Goal: Navigation & Orientation: Find specific page/section

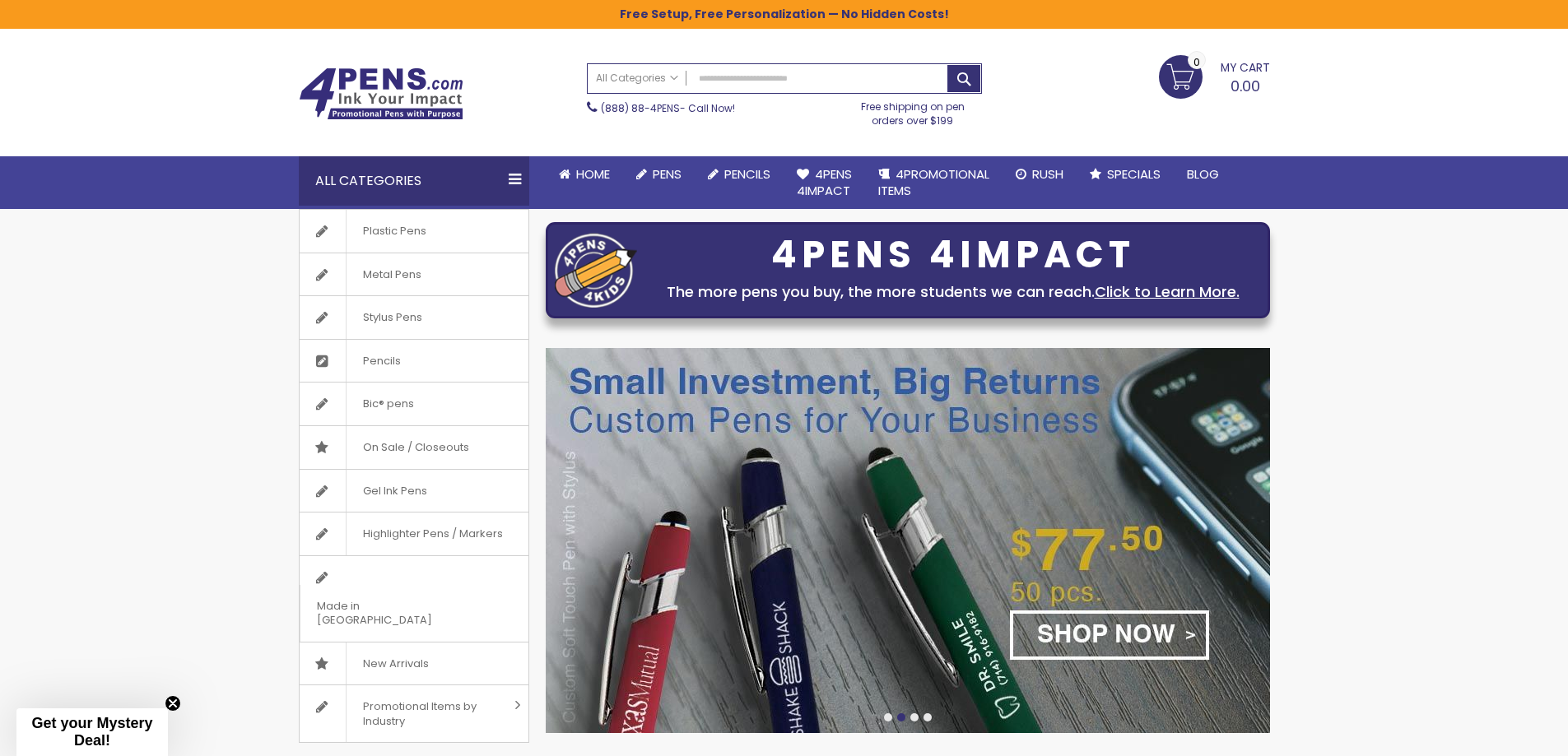
scroll to position [111, 0]
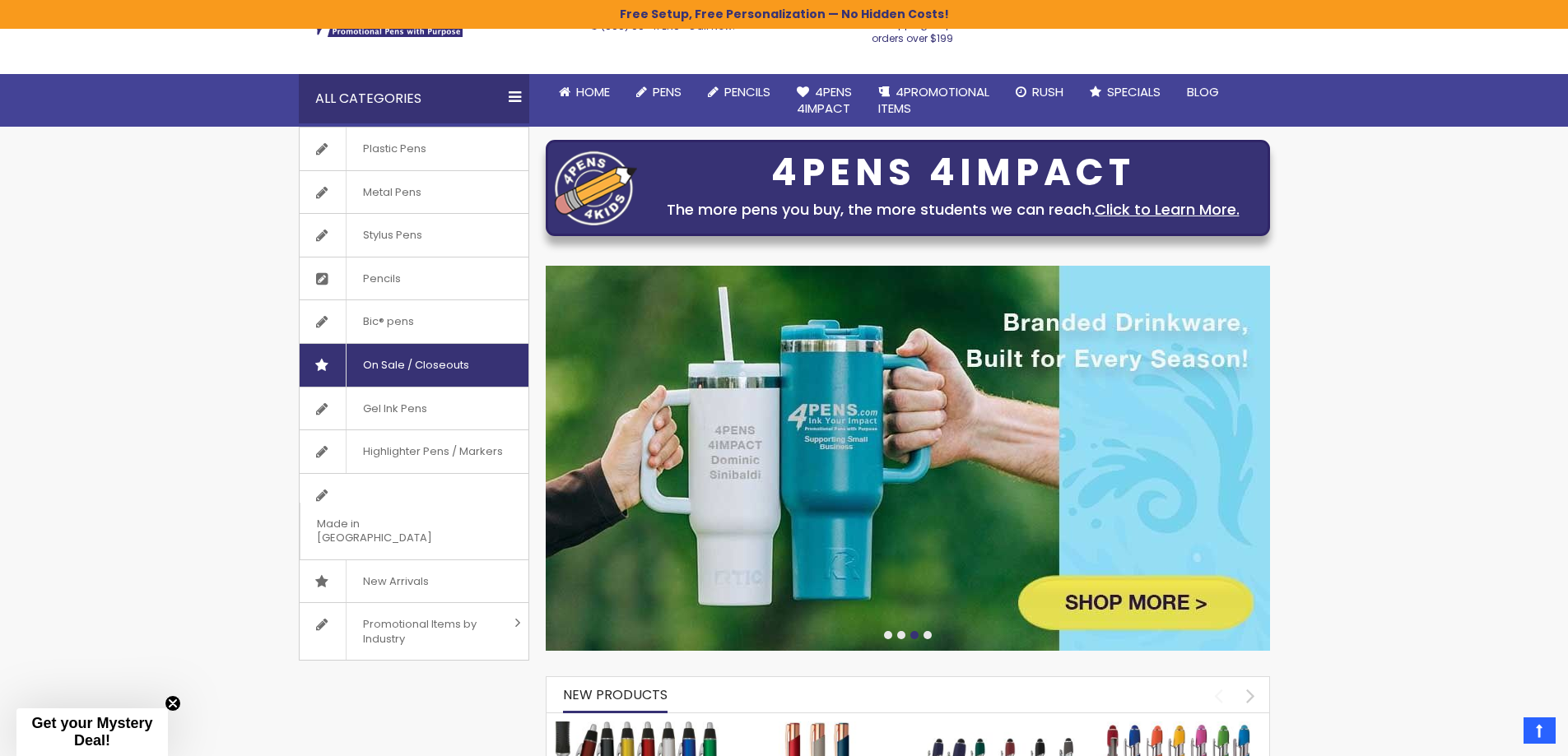
click at [410, 370] on span "On Sale / Closeouts" at bounding box center [415, 365] width 140 height 42
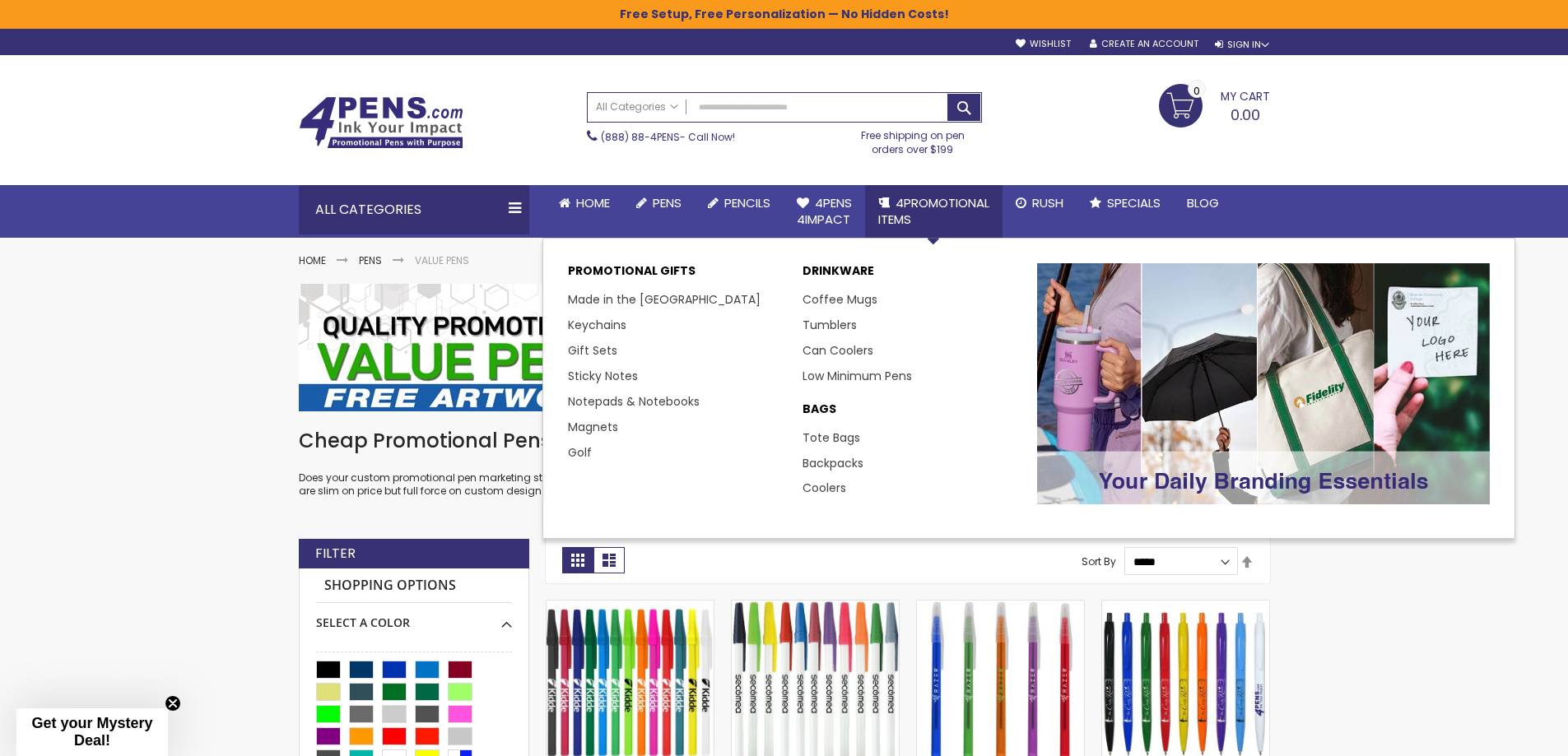
click at [956, 208] on span "4PROMOTIONAL ITEMS" at bounding box center [934, 211] width 111 height 34
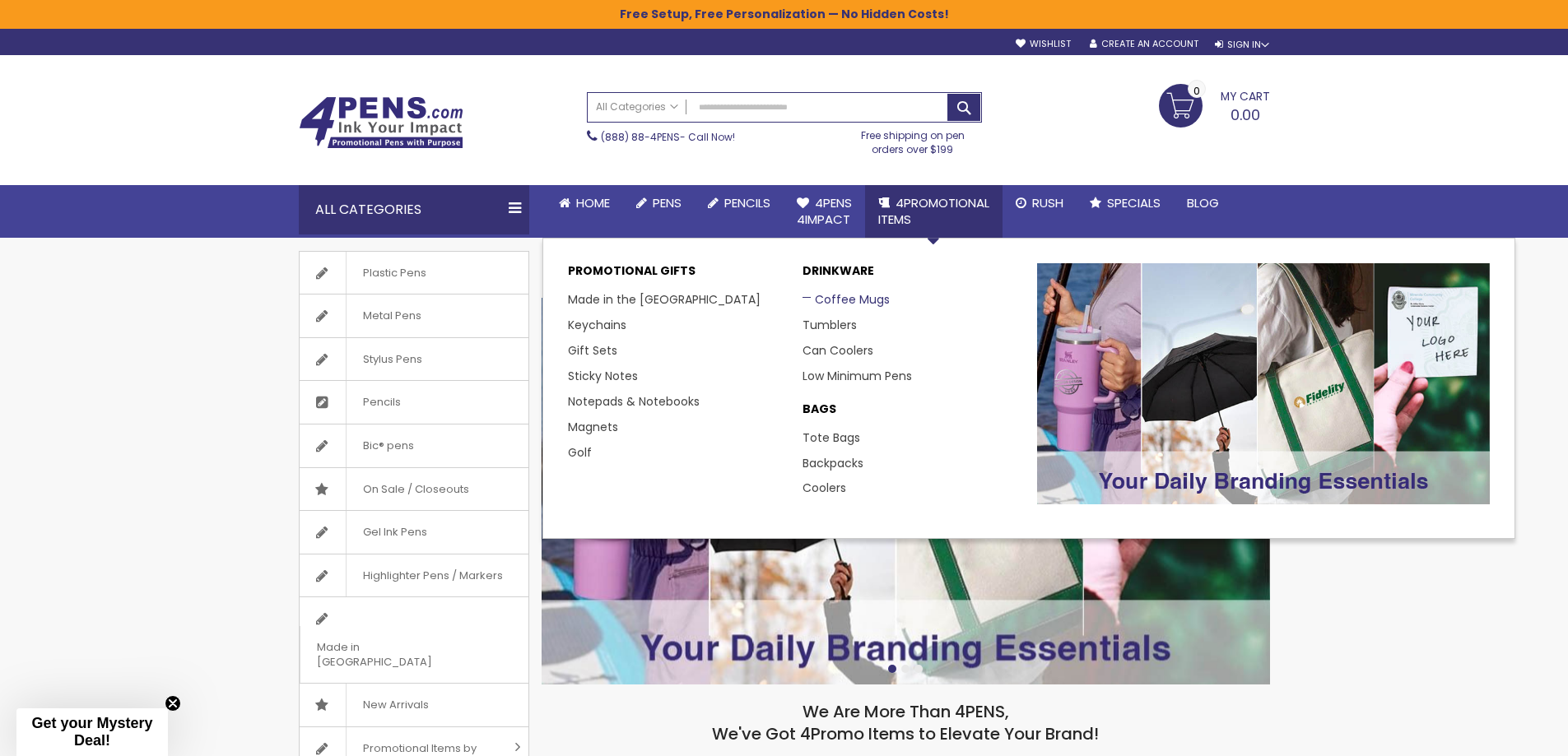
click at [851, 299] on link "Coffee Mugs" at bounding box center [845, 299] width 87 height 17
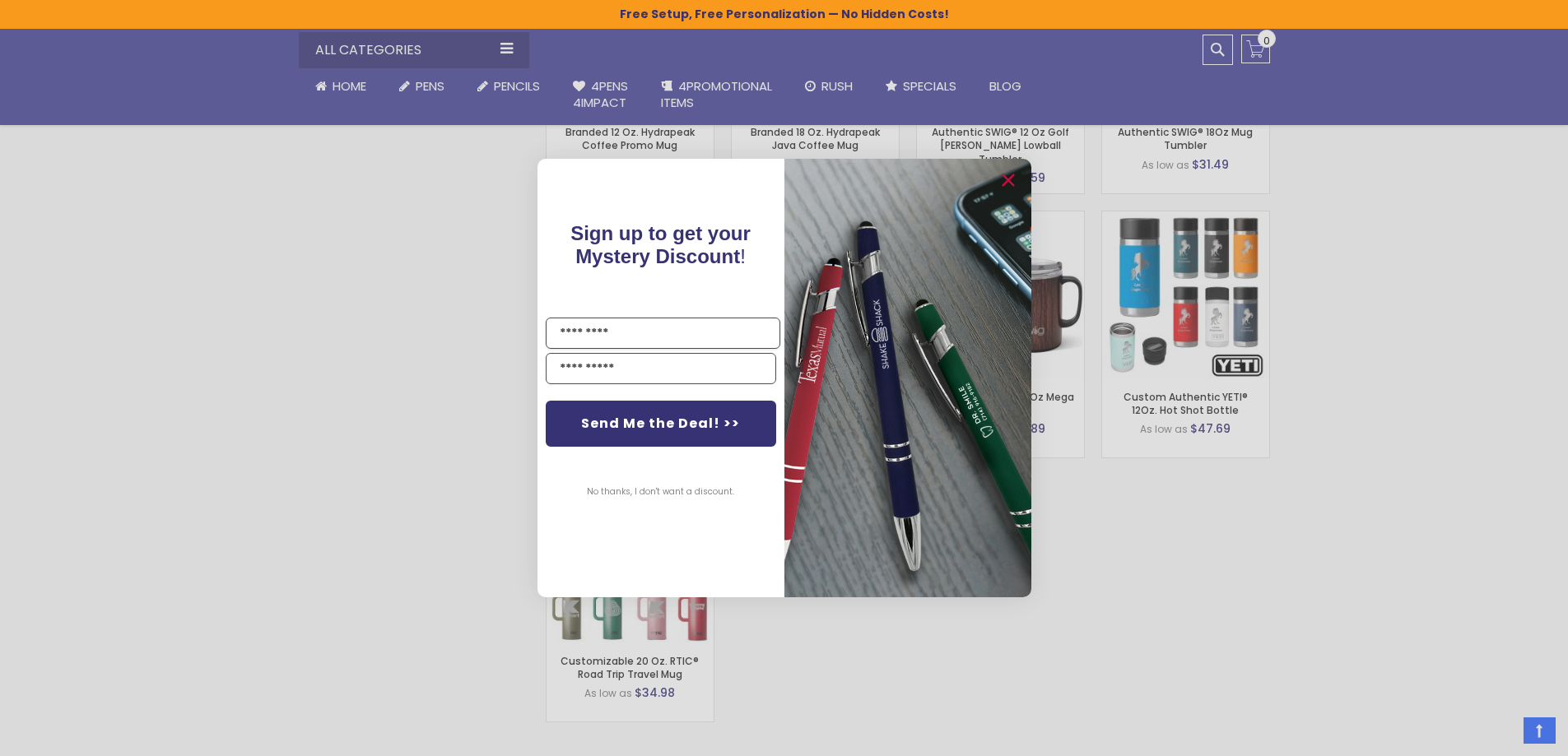
scroll to position [1235, 0]
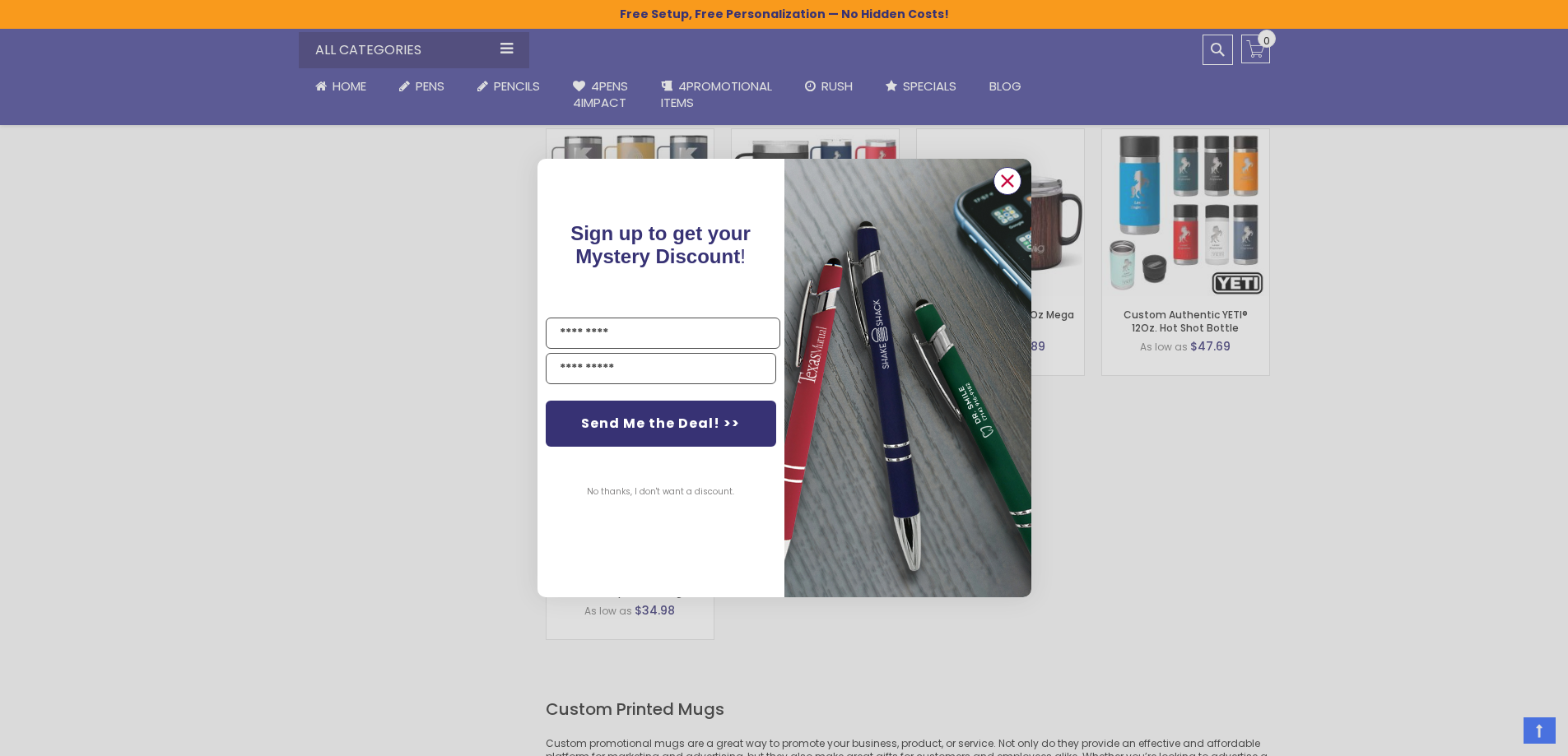
click at [1013, 180] on circle "Close dialog" at bounding box center [1007, 181] width 25 height 25
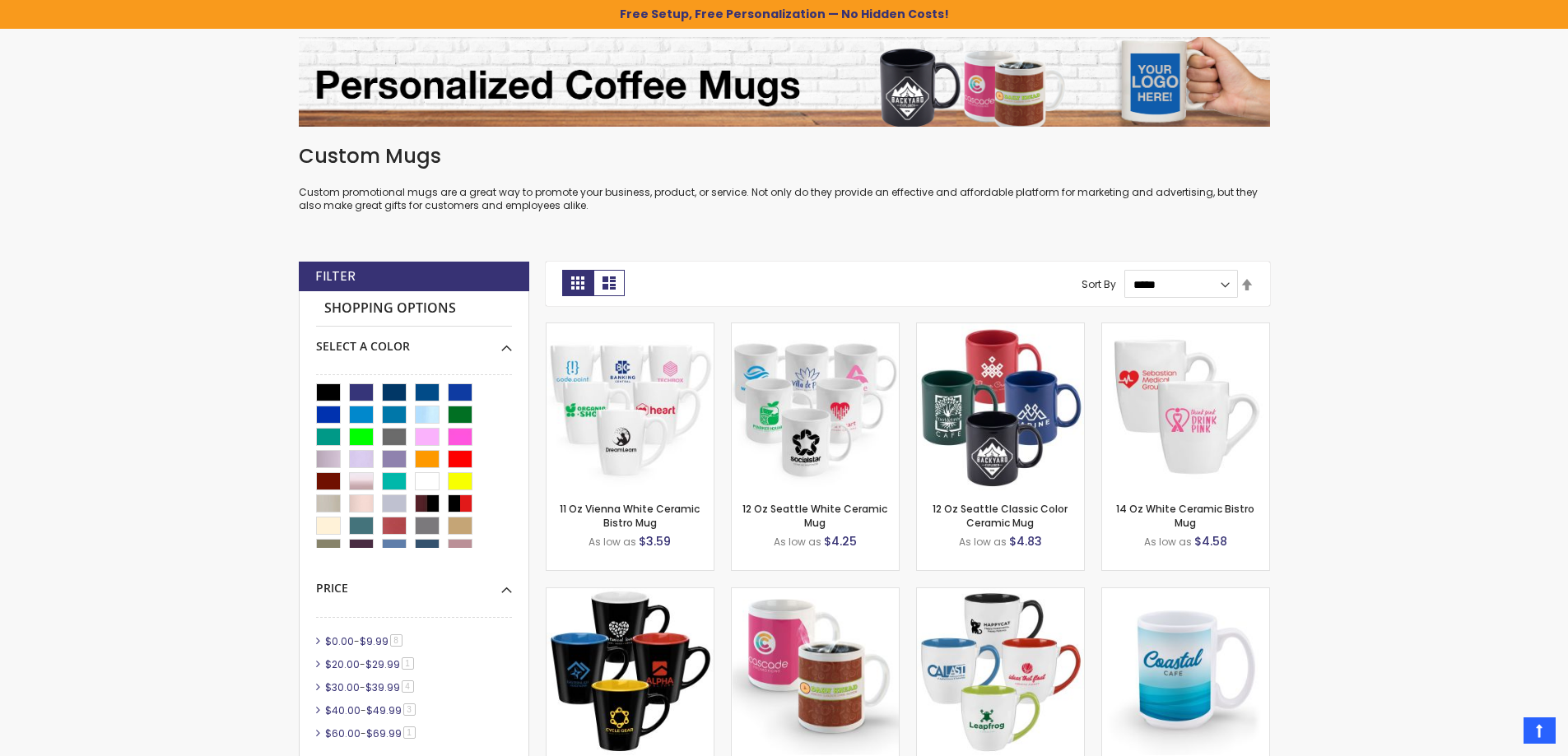
scroll to position [0, 0]
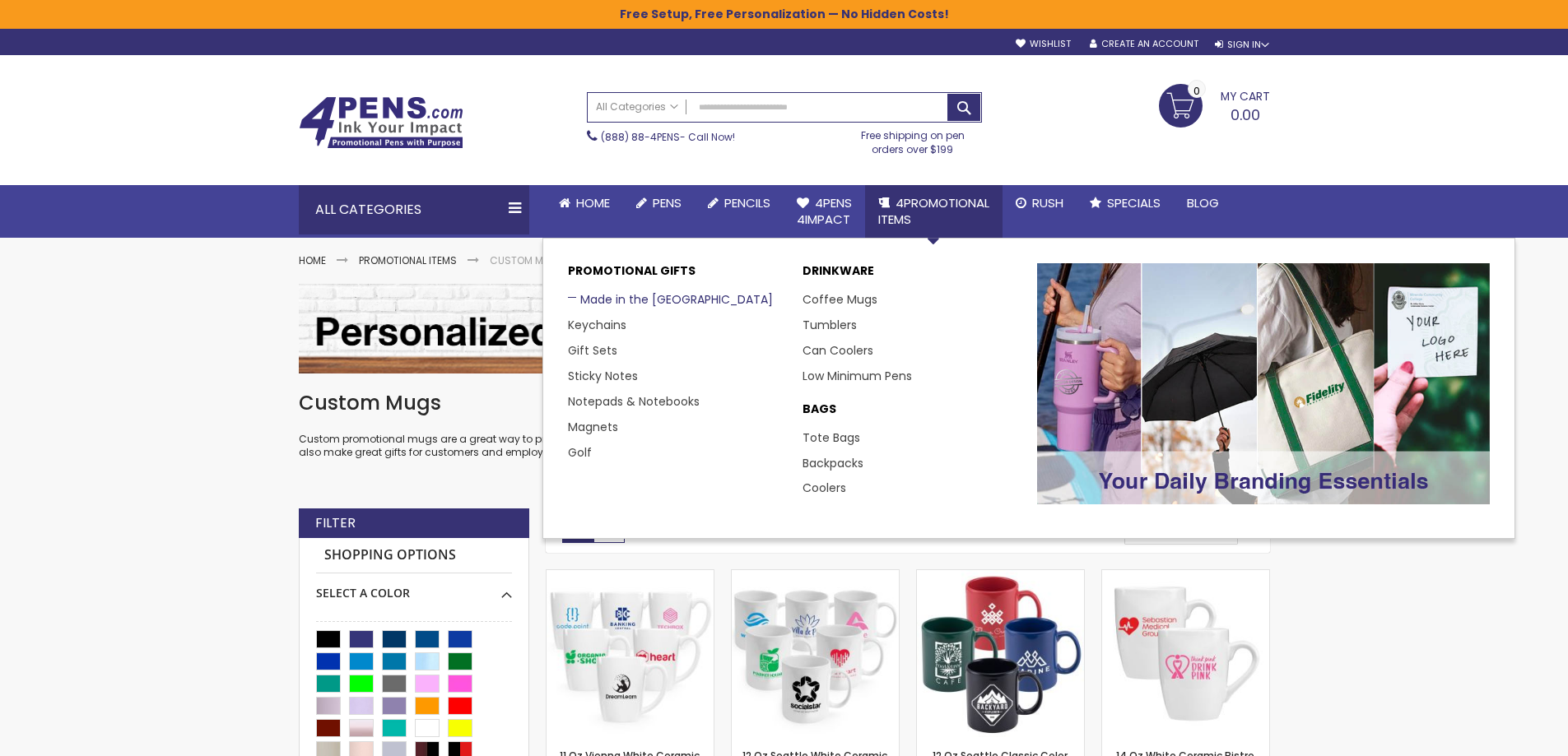
click at [625, 301] on link "Made in the [GEOGRAPHIC_DATA]" at bounding box center [670, 299] width 205 height 17
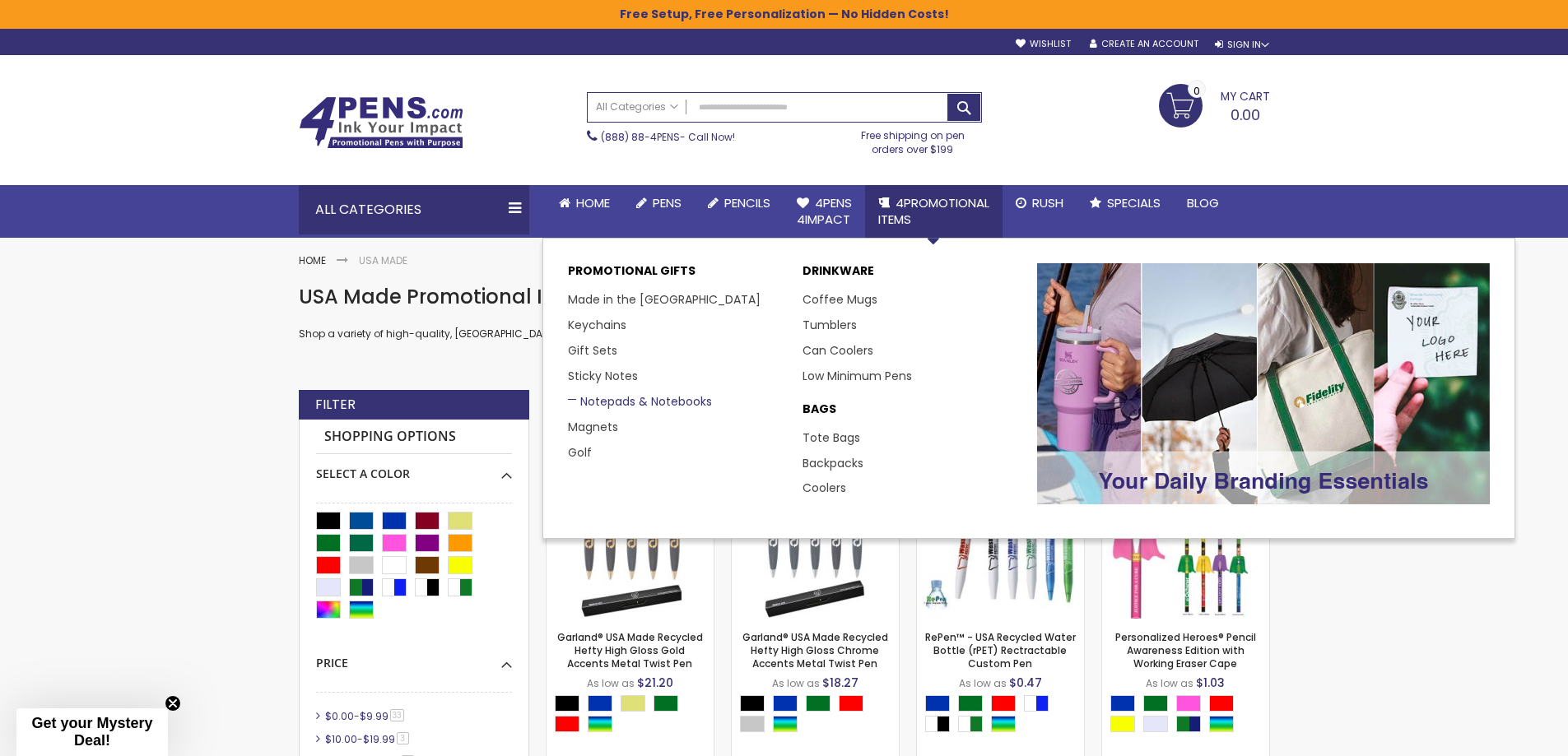
click at [630, 402] on link "Notepads & Notebooks" at bounding box center [640, 401] width 144 height 17
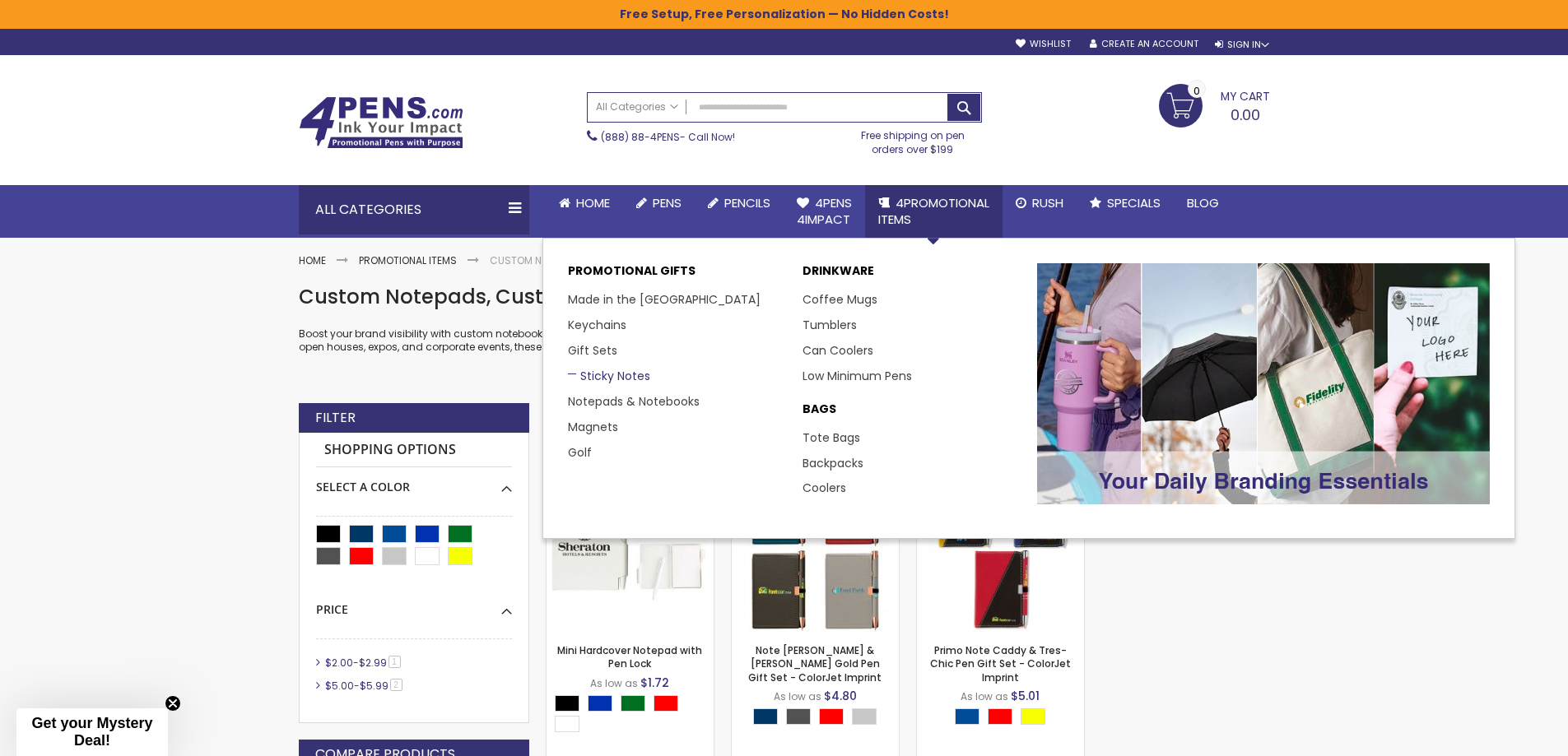
click at [595, 371] on link "Sticky Notes" at bounding box center [609, 375] width 82 height 17
